Goal: Information Seeking & Learning: Compare options

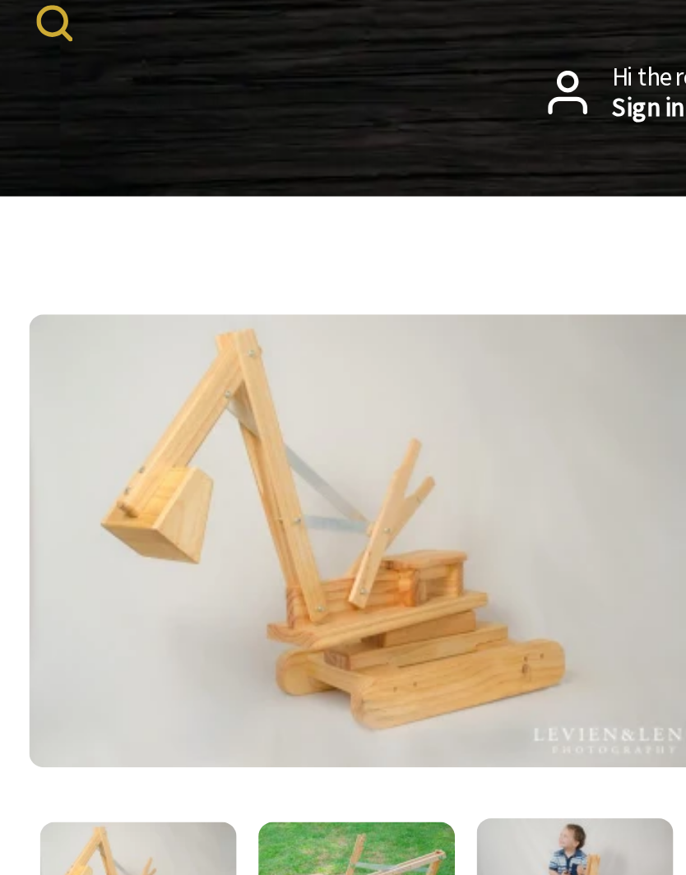
scroll to position [150, 0]
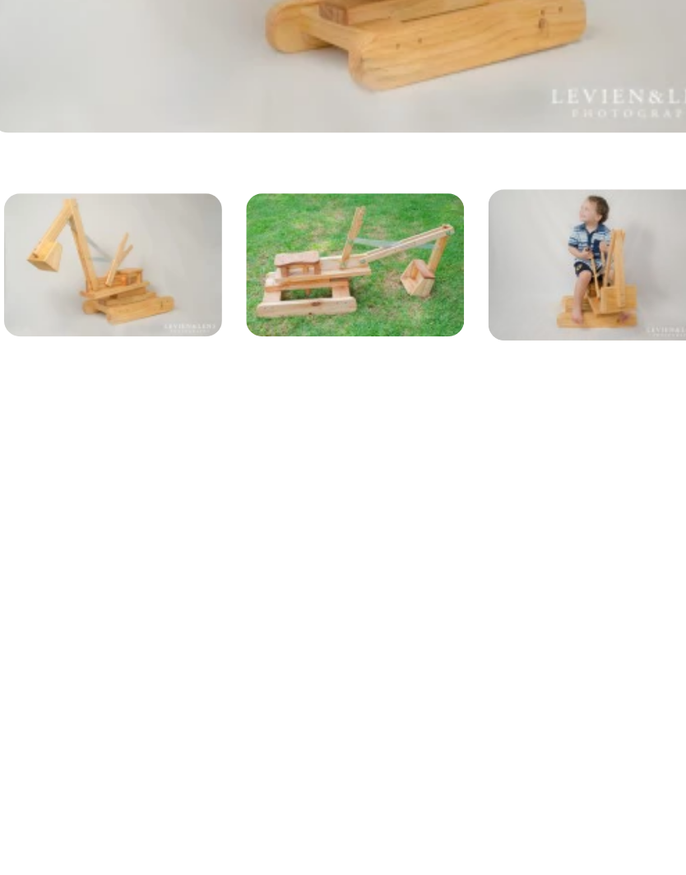
click at [205, 301] on div "1 /6" at bounding box center [168, 772] width 336 height 1288
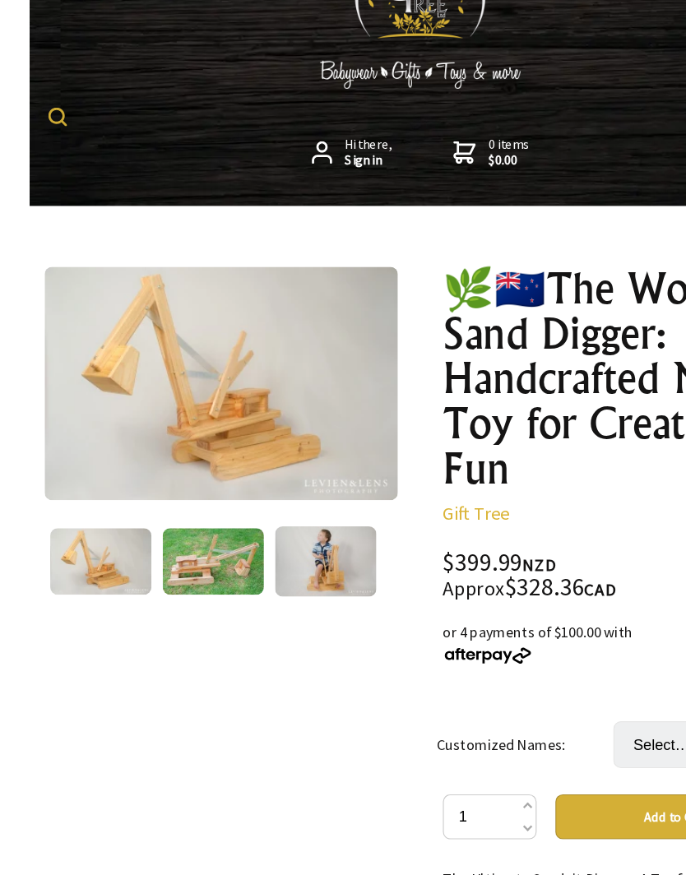
scroll to position [17, 0]
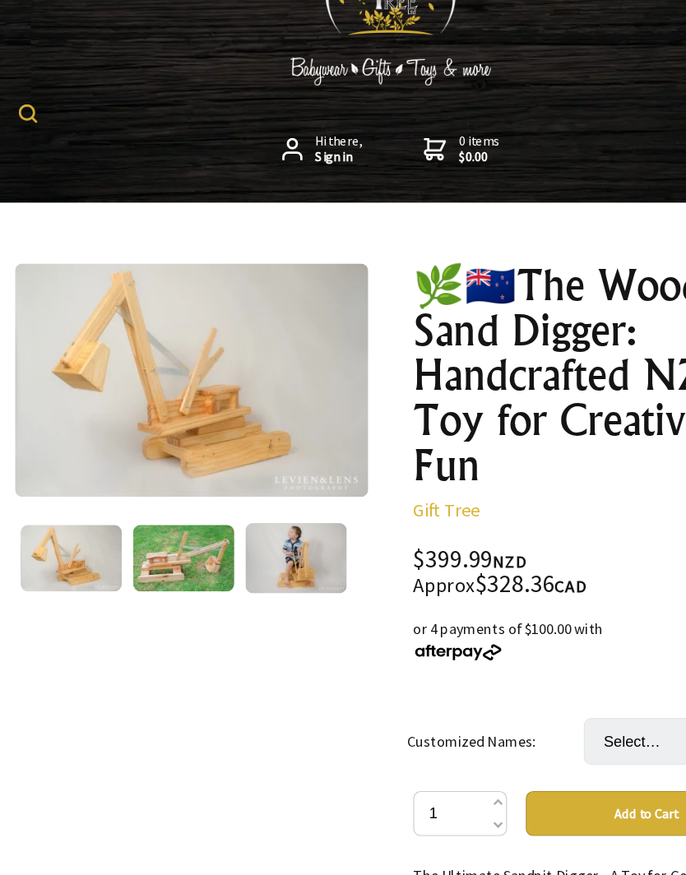
click at [278, 502] on img at bounding box center [259, 533] width 89 height 62
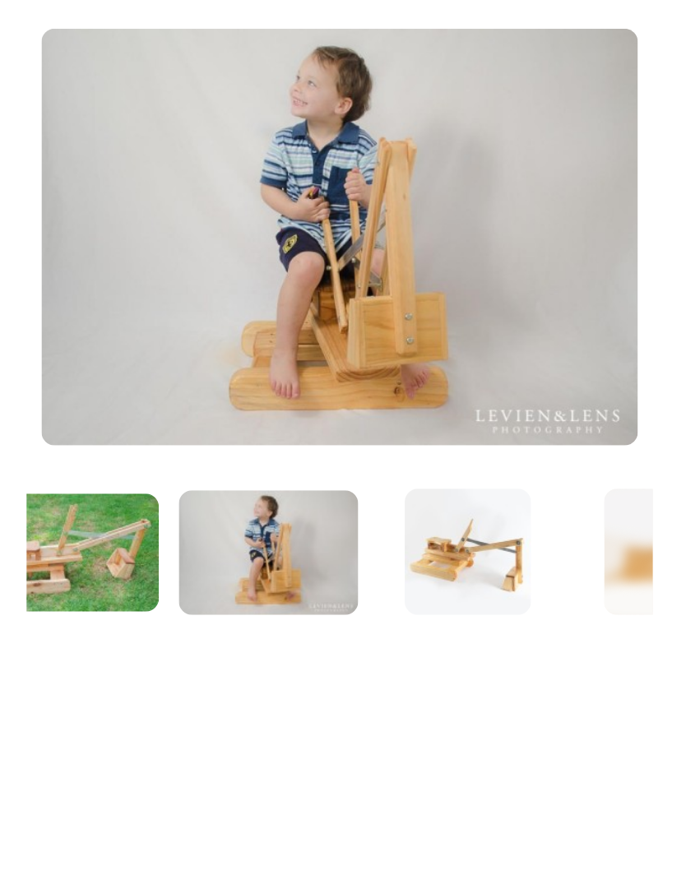
click at [254, 502] on img at bounding box center [232, 533] width 62 height 62
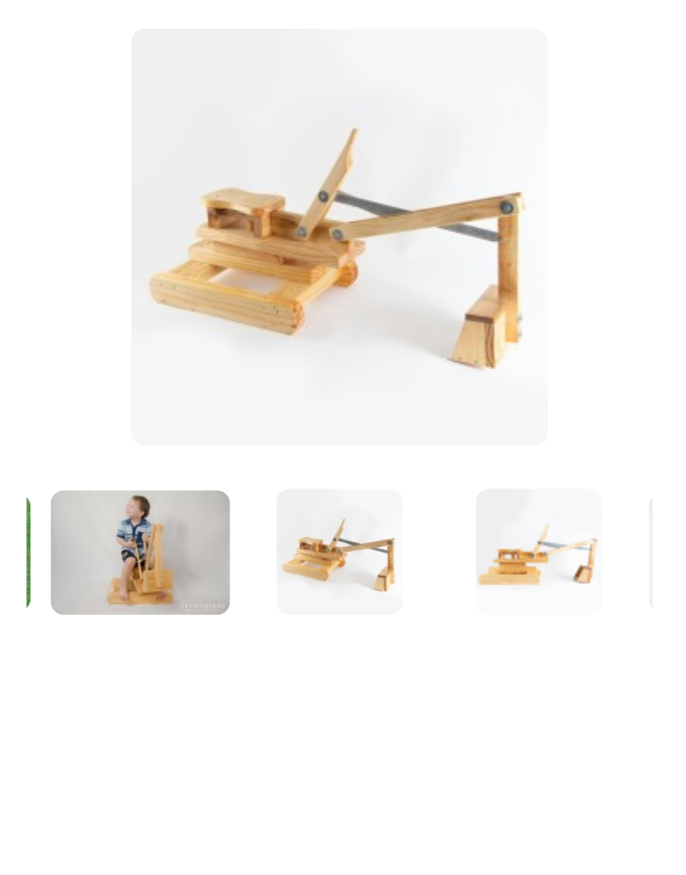
click at [86, 502] on img at bounding box center [69, 533] width 89 height 62
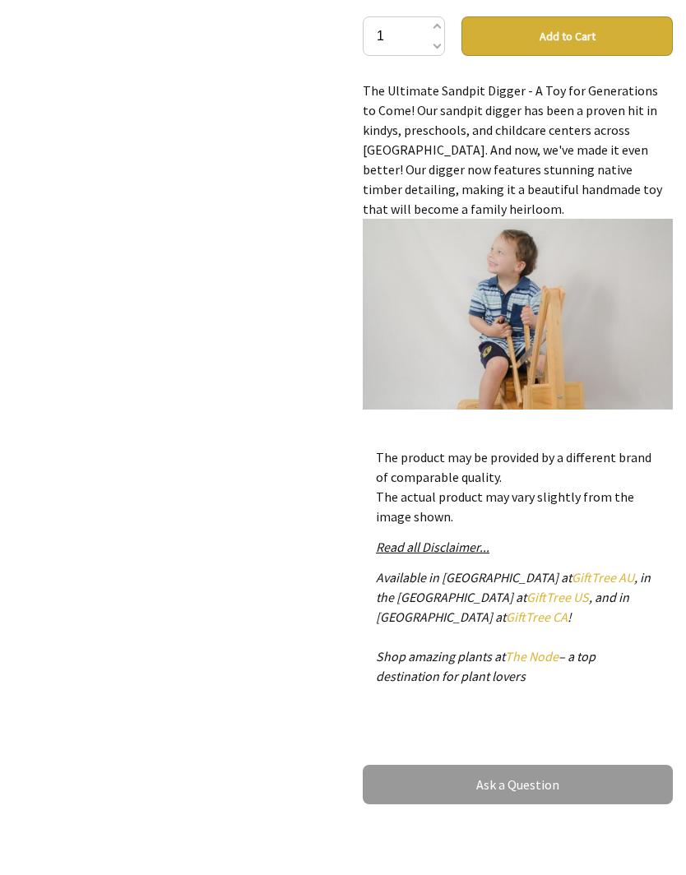
scroll to position [738, 0]
click at [553, 322] on img at bounding box center [518, 347] width 310 height 257
click at [589, 351] on img at bounding box center [518, 347] width 310 height 257
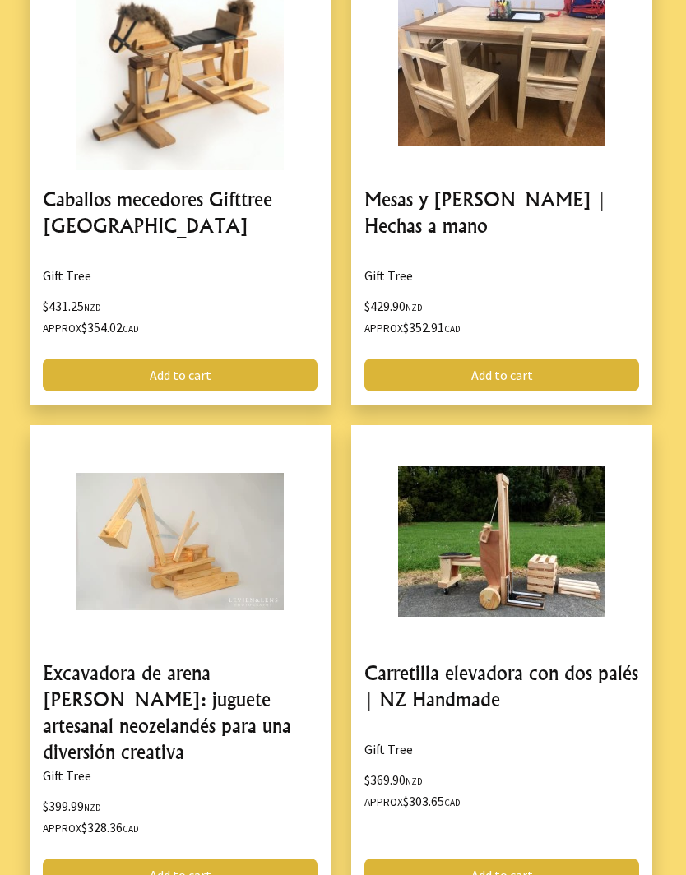
scroll to position [2748, 0]
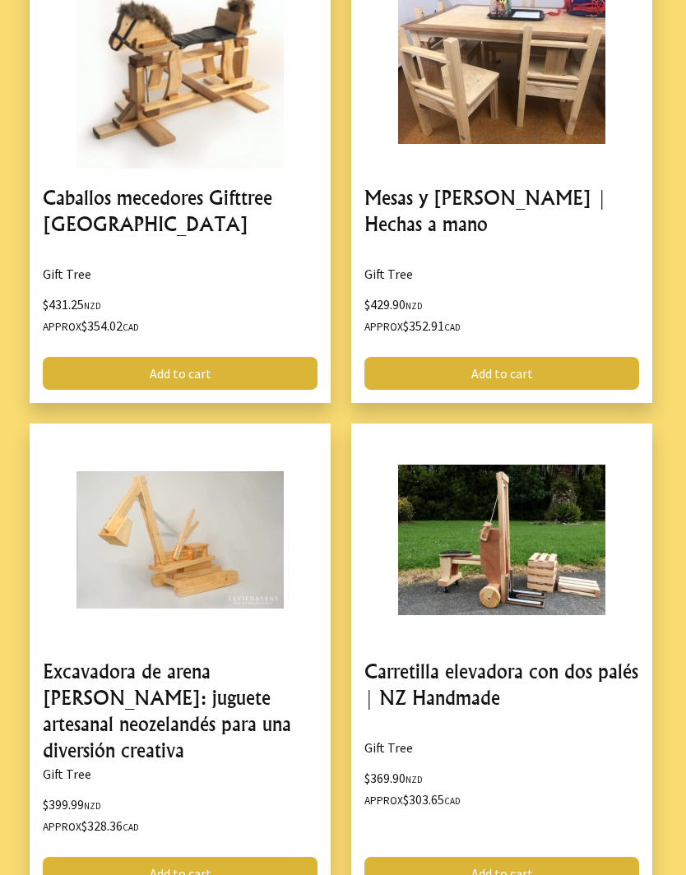
click at [559, 561] on link at bounding box center [501, 663] width 301 height 479
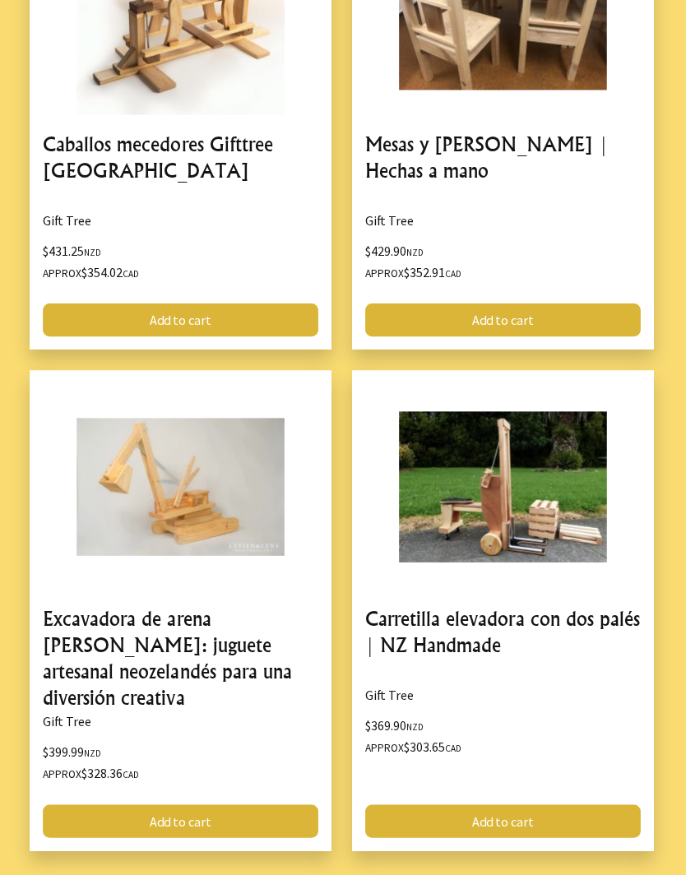
scroll to position [2803, 0]
click at [562, 497] on link at bounding box center [501, 608] width 301 height 479
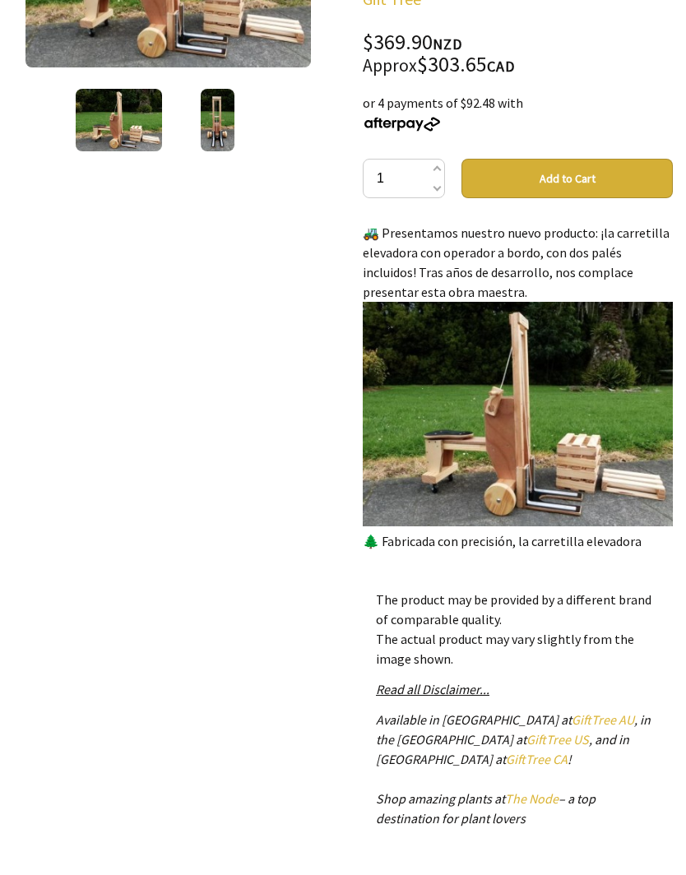
click at [579, 397] on img at bounding box center [518, 414] width 310 height 224
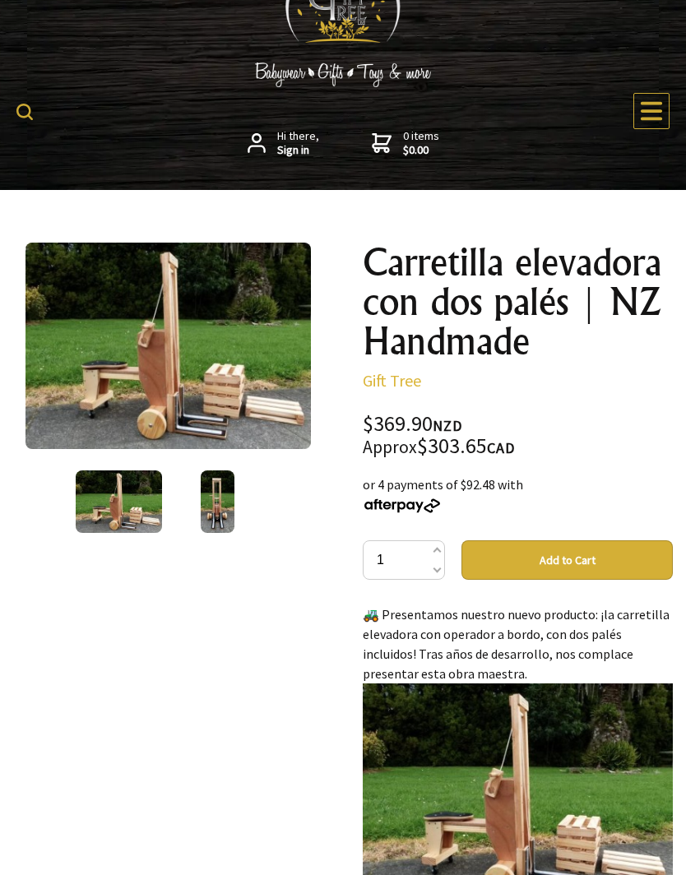
scroll to position [46, 0]
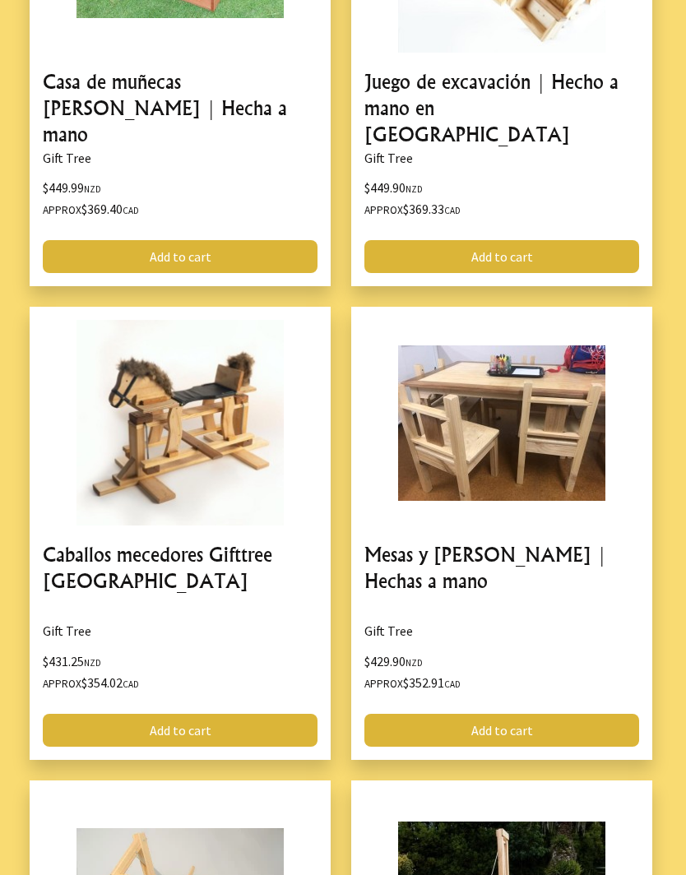
scroll to position [2392, 0]
click at [241, 391] on link at bounding box center [180, 533] width 301 height 453
